Goal: Task Accomplishment & Management: Manage account settings

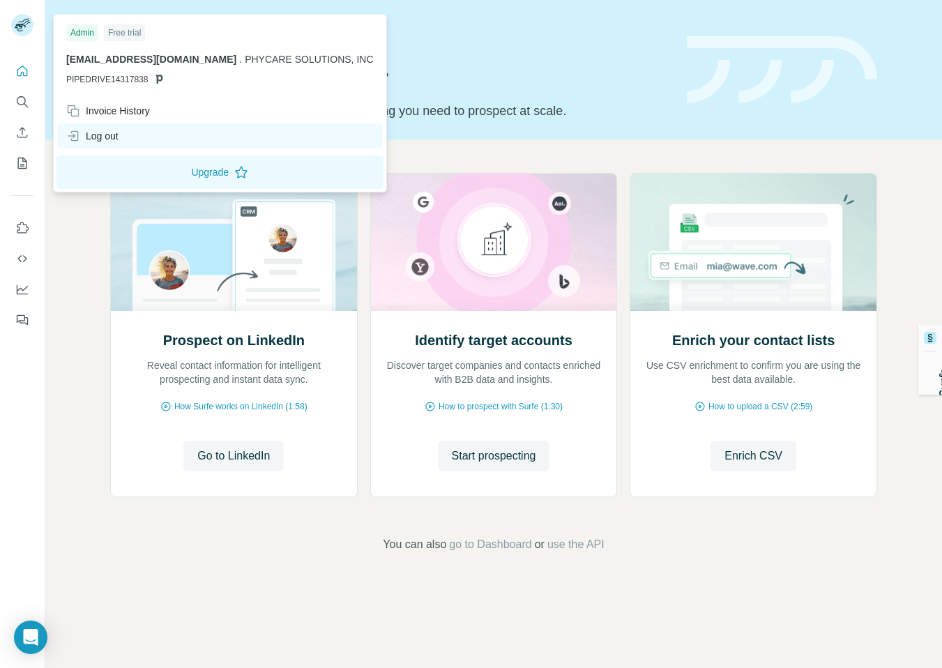
click at [114, 141] on div "Log out" at bounding box center [92, 136] width 52 height 14
click at [119, 137] on div "Log out" at bounding box center [92, 136] width 52 height 14
click at [162, 135] on div "Log out" at bounding box center [220, 135] width 324 height 25
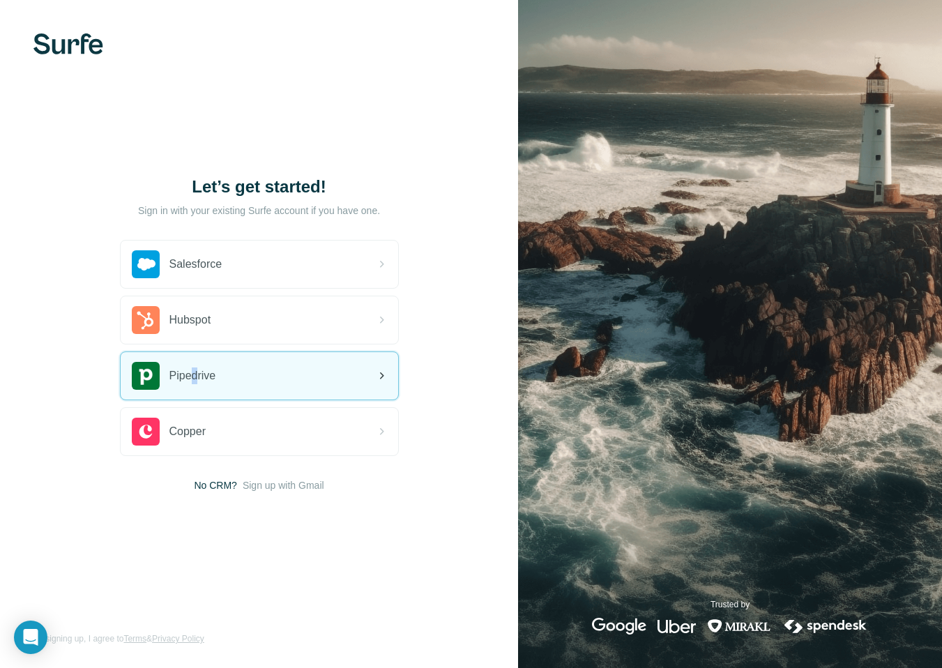
click at [197, 372] on span "Pipedrive" at bounding box center [192, 375] width 47 height 17
click at [229, 386] on div "Pipedrive" at bounding box center [259, 375] width 277 height 47
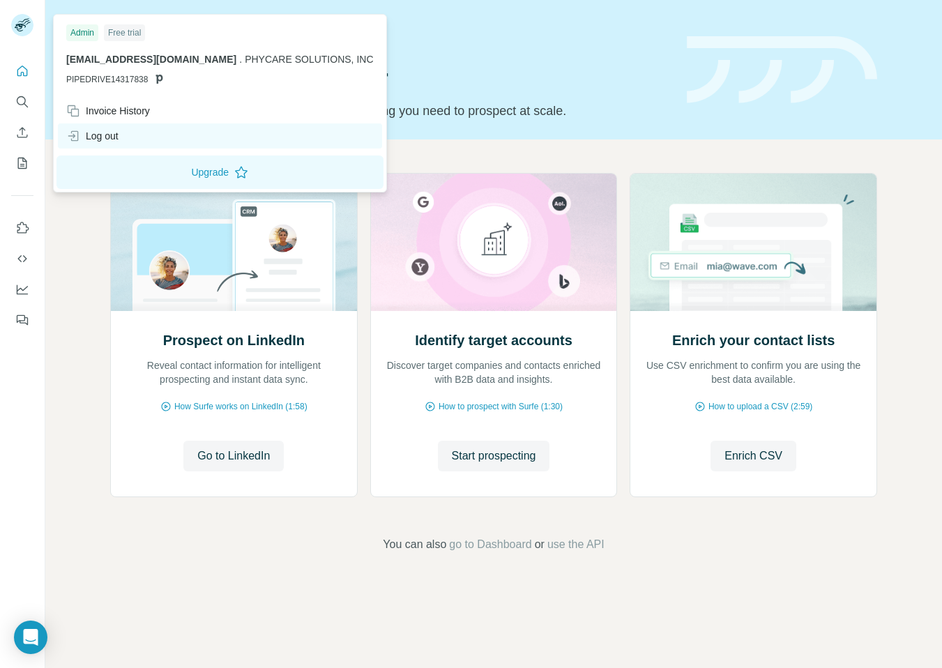
click at [121, 142] on div "Log out" at bounding box center [220, 135] width 324 height 25
click at [128, 142] on div "Log out" at bounding box center [220, 135] width 324 height 25
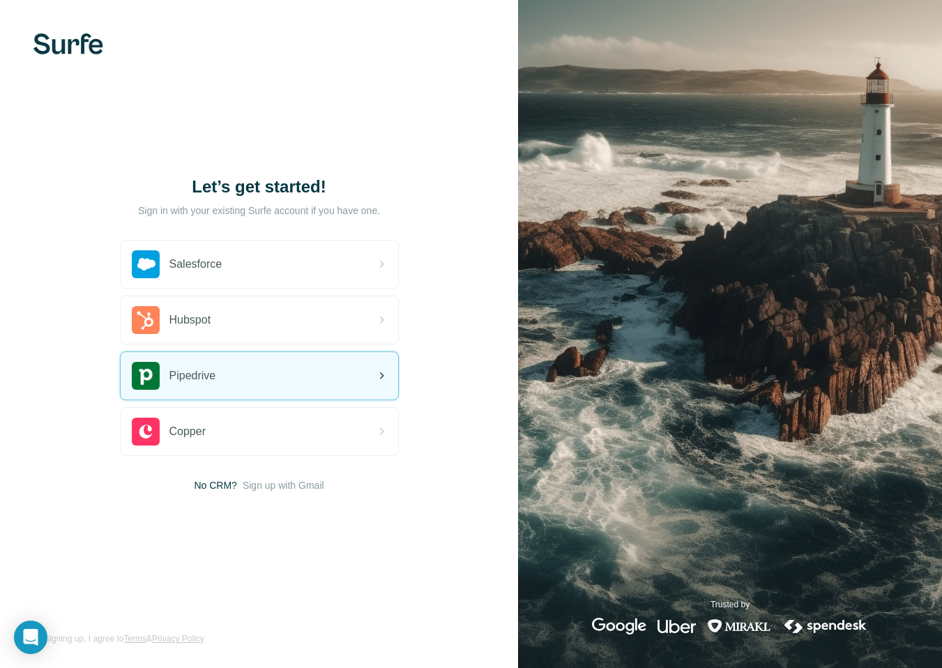
click at [189, 382] on span "Pipedrive" at bounding box center [192, 375] width 47 height 17
